Goal: Information Seeking & Learning: Find specific fact

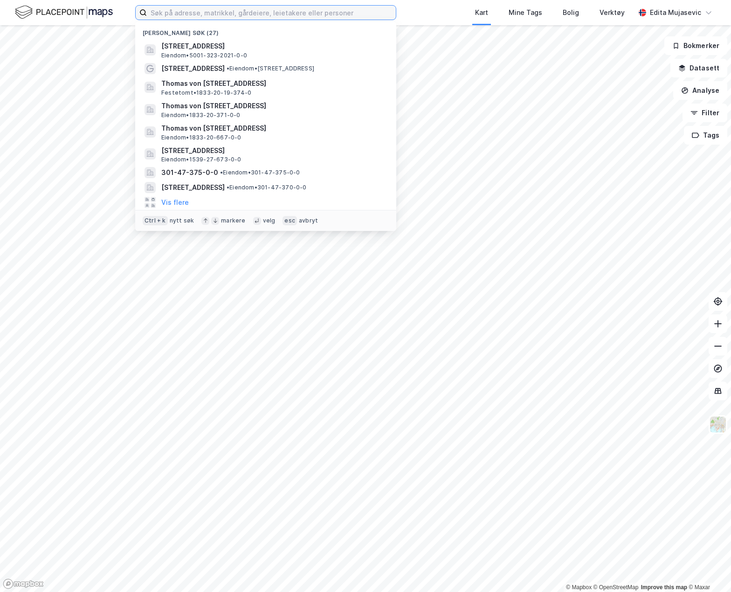
click at [207, 16] on input at bounding box center [271, 13] width 249 height 14
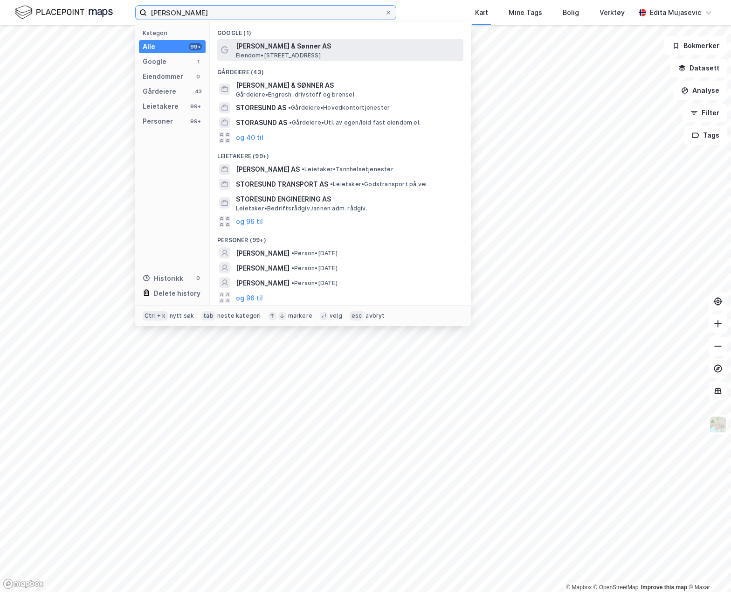
type input "[PERSON_NAME]"
drag, startPoint x: 348, startPoint y: 56, endPoint x: 339, endPoint y: 52, distance: 9.4
click at [321, 52] on span "Eiendom • [STREET_ADDRESS]" at bounding box center [278, 55] width 85 height 7
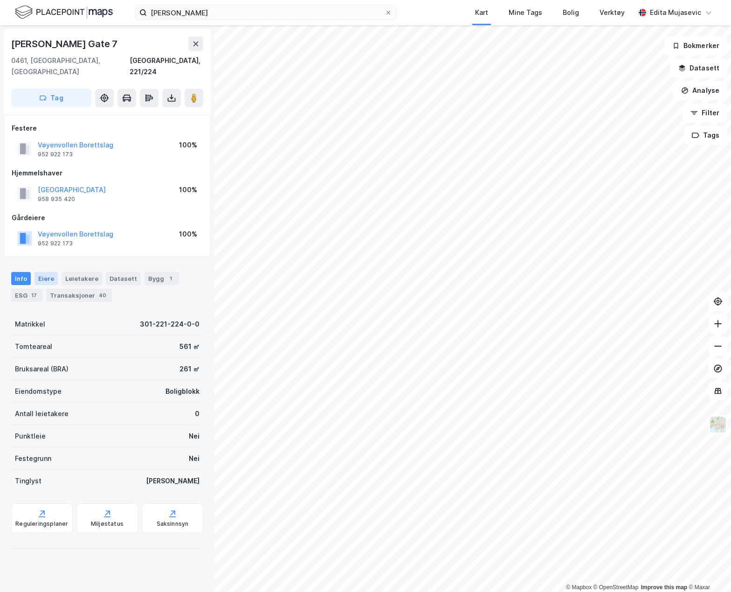
click at [37, 272] on div "Eiere" at bounding box center [46, 278] width 23 height 13
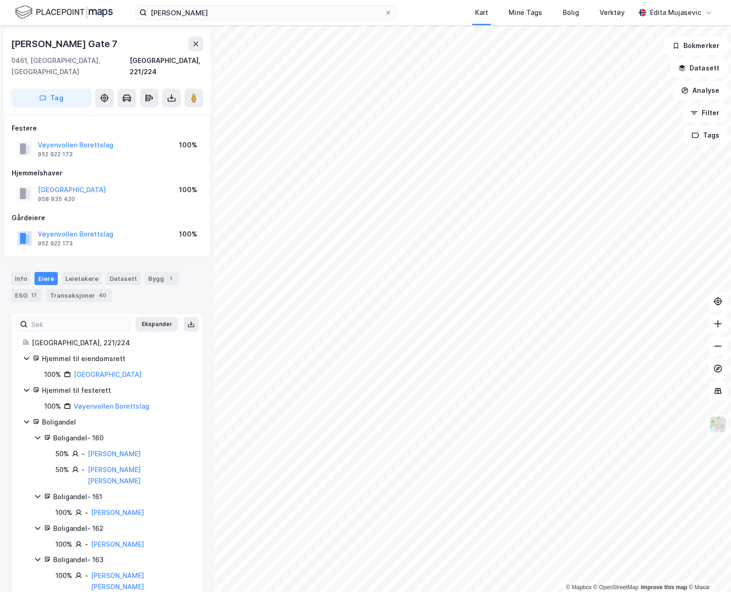
click at [37, 272] on div "Eiere" at bounding box center [46, 278] width 23 height 13
click at [26, 272] on div "Info" at bounding box center [21, 278] width 20 height 13
